Goal: Task Accomplishment & Management: Complete application form

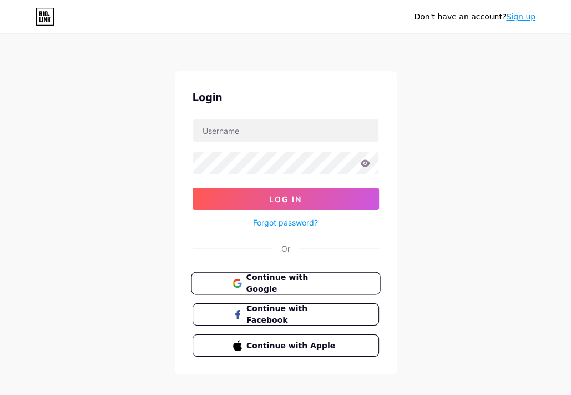
click at [262, 287] on span "Continue with Google" at bounding box center [292, 284] width 93 height 24
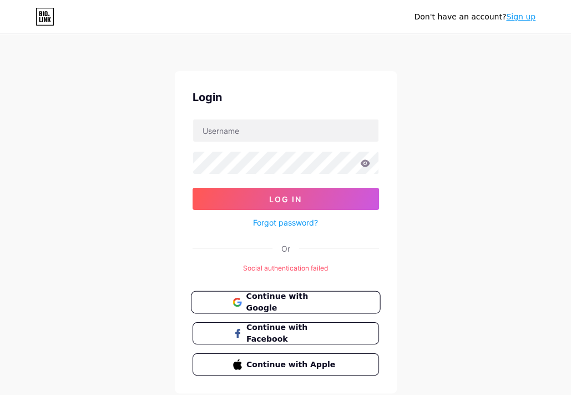
click at [300, 309] on button "Continue with Google" at bounding box center [285, 302] width 189 height 23
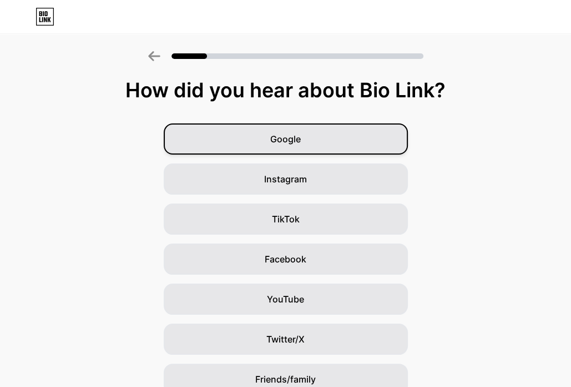
click at [319, 138] on div "Google" at bounding box center [286, 138] width 244 height 31
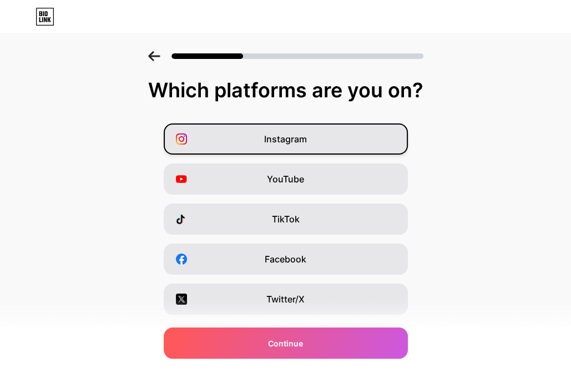
click at [323, 139] on div "Instagram" at bounding box center [286, 138] width 244 height 31
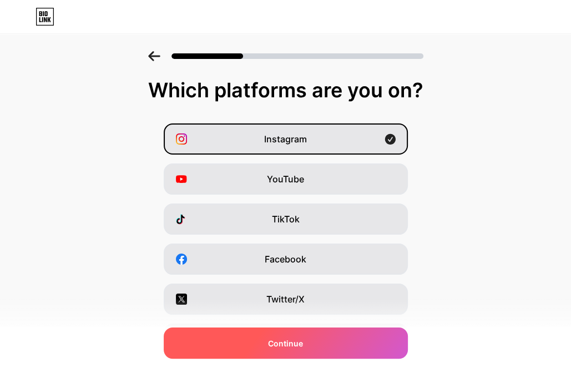
click at [303, 337] on span "Continue" at bounding box center [285, 343] width 35 height 12
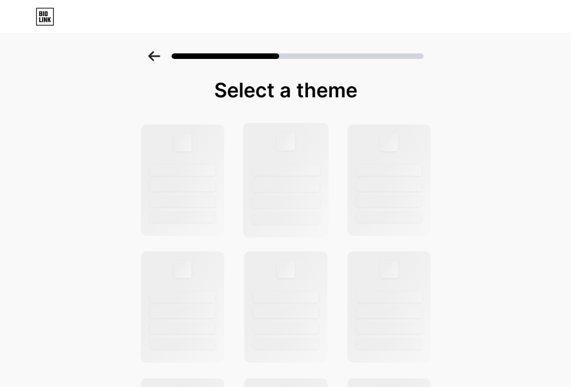
click at [268, 202] on div at bounding box center [286, 202] width 68 height 12
click at [217, 176] on div at bounding box center [182, 180] width 86 height 114
